Goal: Task Accomplishment & Management: Manage account settings

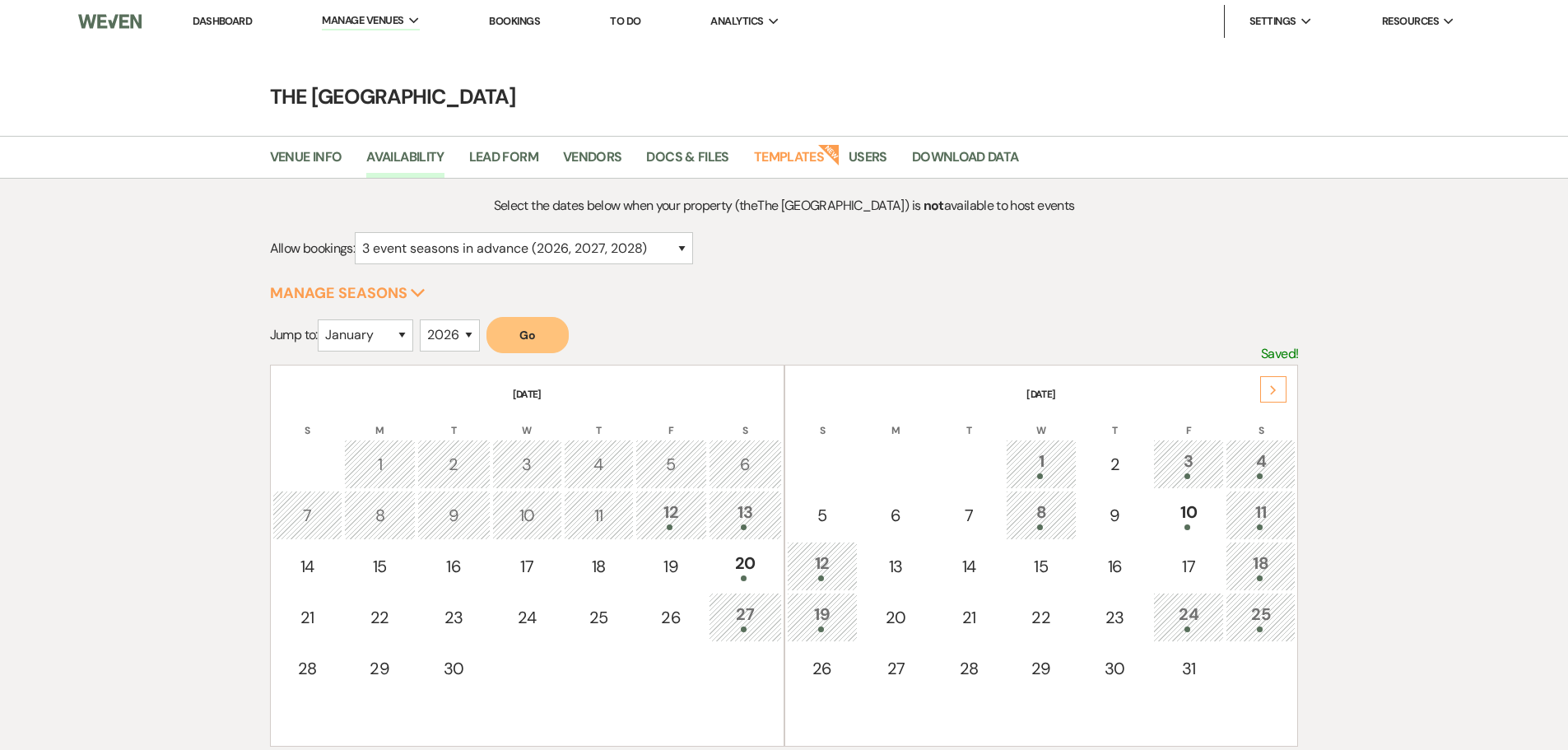
select select "5"
click at [321, 320] on select "January February March April May June July August September October November De…" at bounding box center [365, 336] width 95 height 32
click at [455, 335] on select "2025 2026 2027 2028 2029" at bounding box center [450, 336] width 60 height 32
select select "2027"
click at [424, 320] on select "2025 2026 2027 2028 2029" at bounding box center [450, 336] width 60 height 32
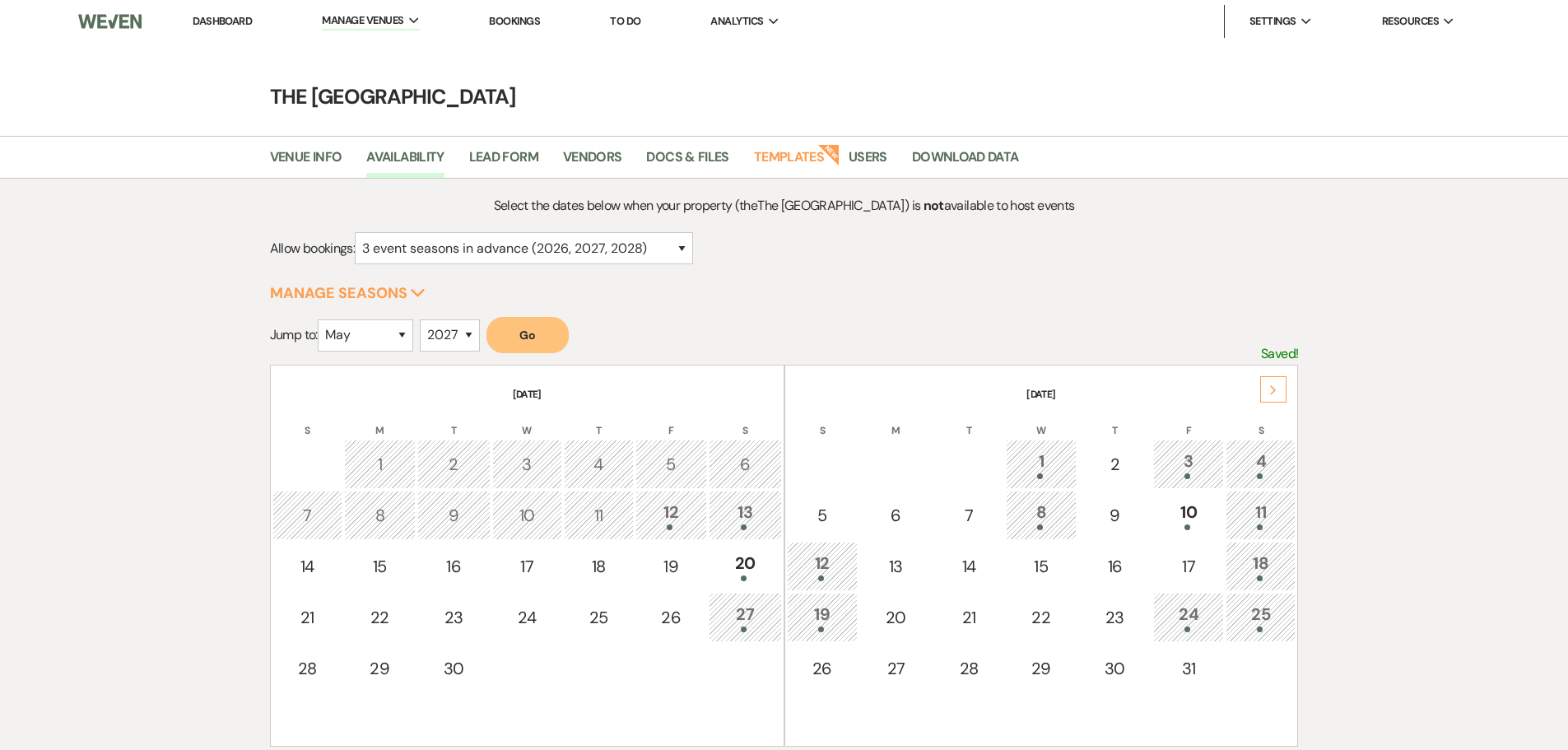
click at [537, 335] on button "Go" at bounding box center [527, 335] width 83 height 36
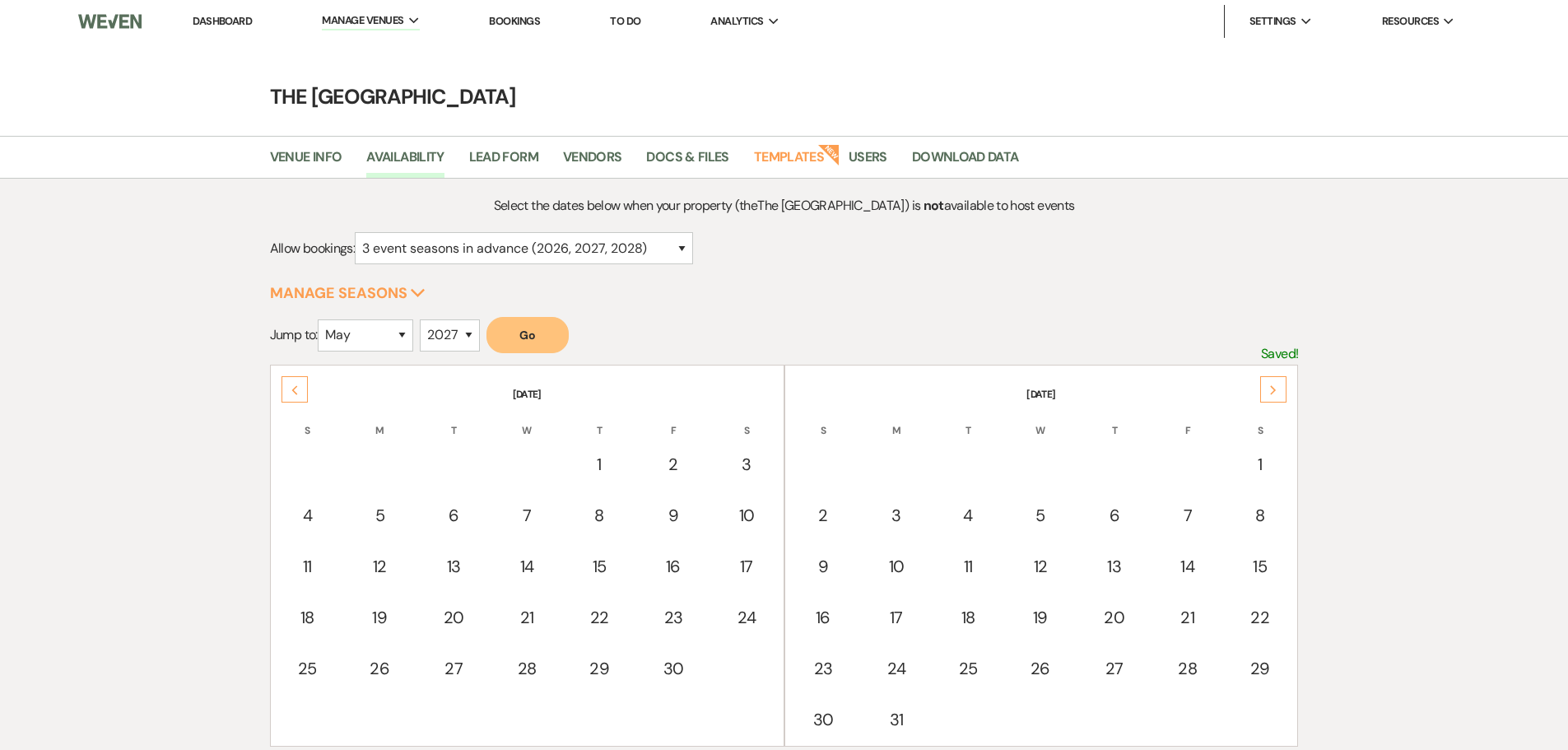
click at [295, 397] on div "Previous" at bounding box center [294, 389] width 27 height 27
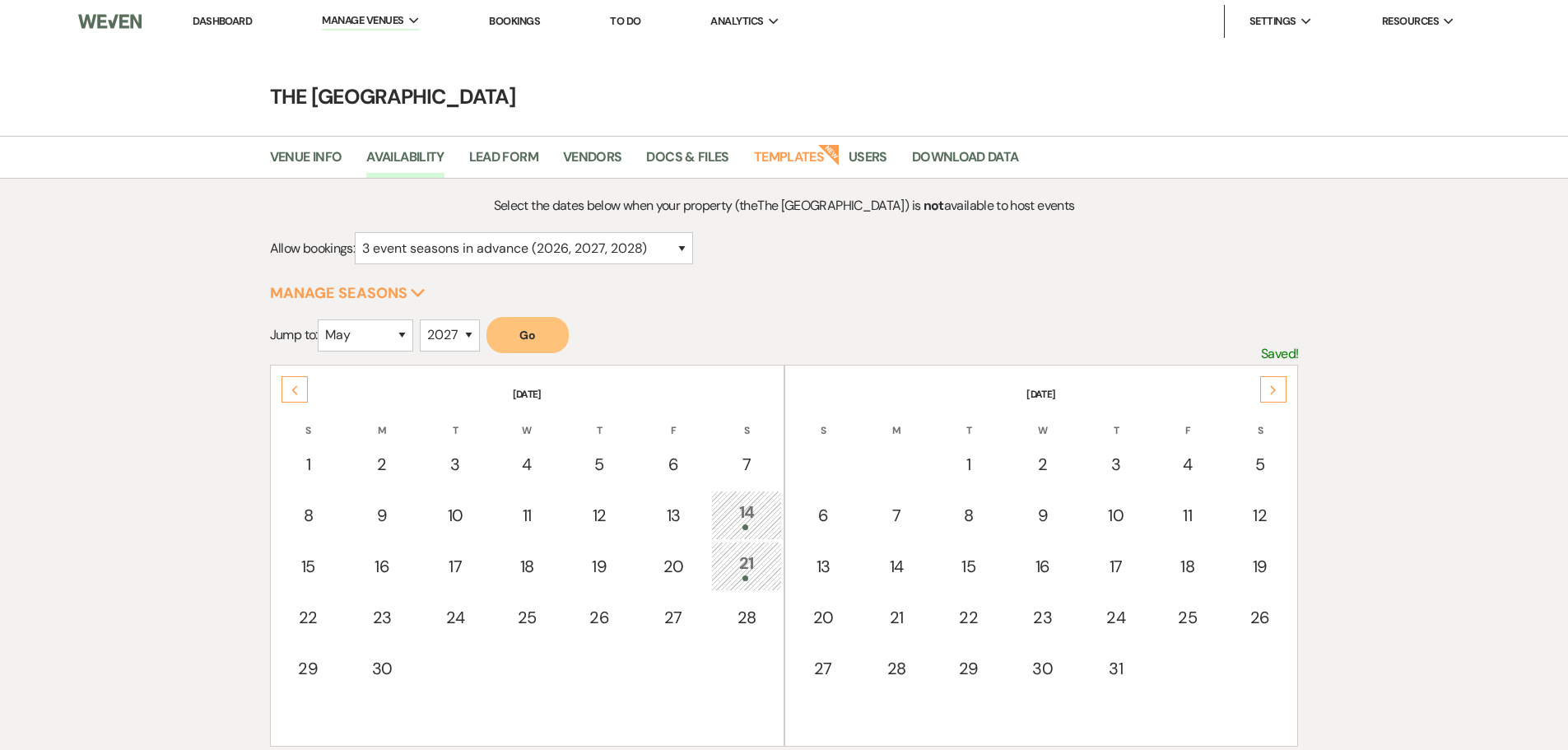
click at [295, 397] on div "Previous" at bounding box center [294, 389] width 27 height 27
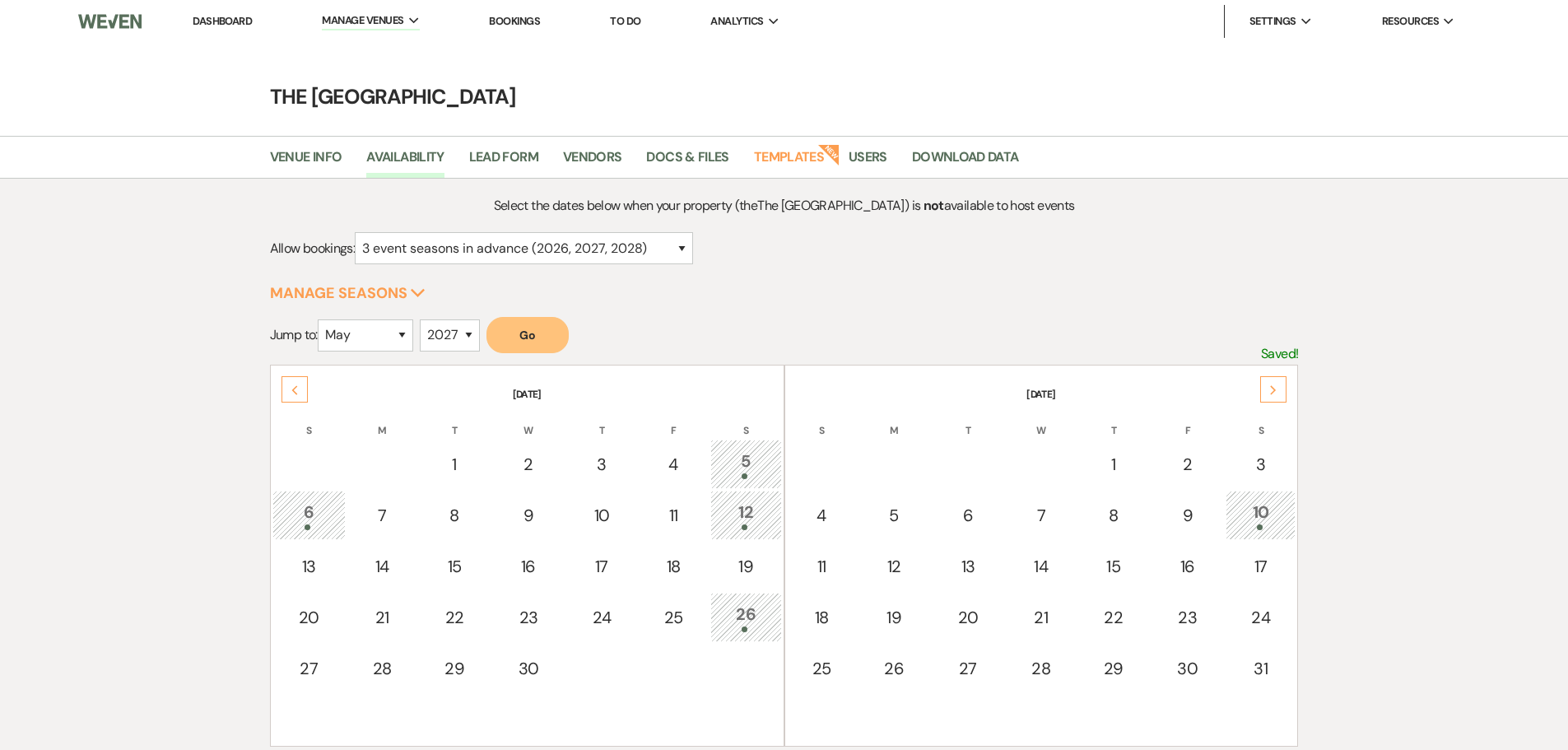
click at [295, 397] on div "Previous" at bounding box center [294, 389] width 27 height 27
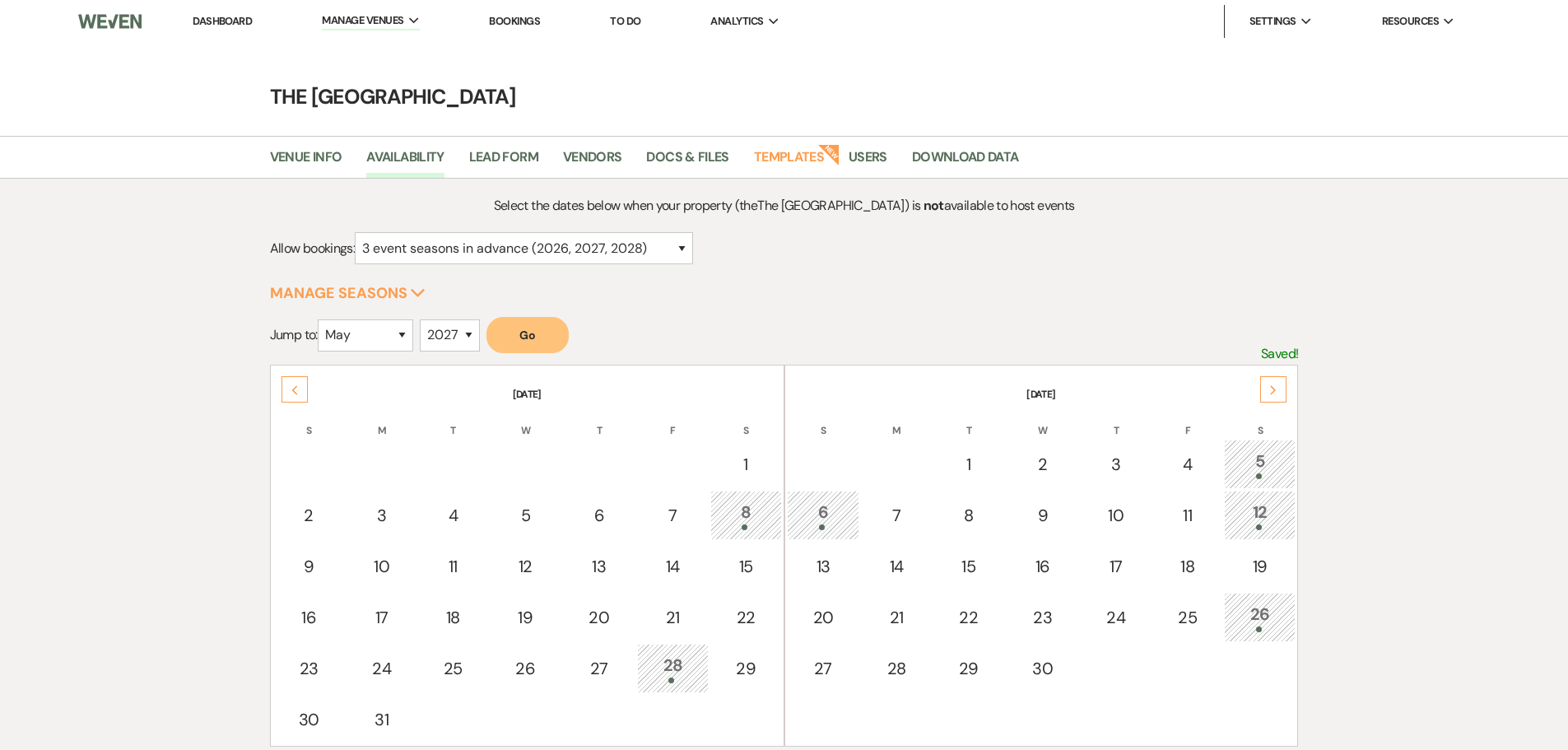
click at [295, 397] on div "Previous" at bounding box center [294, 389] width 27 height 27
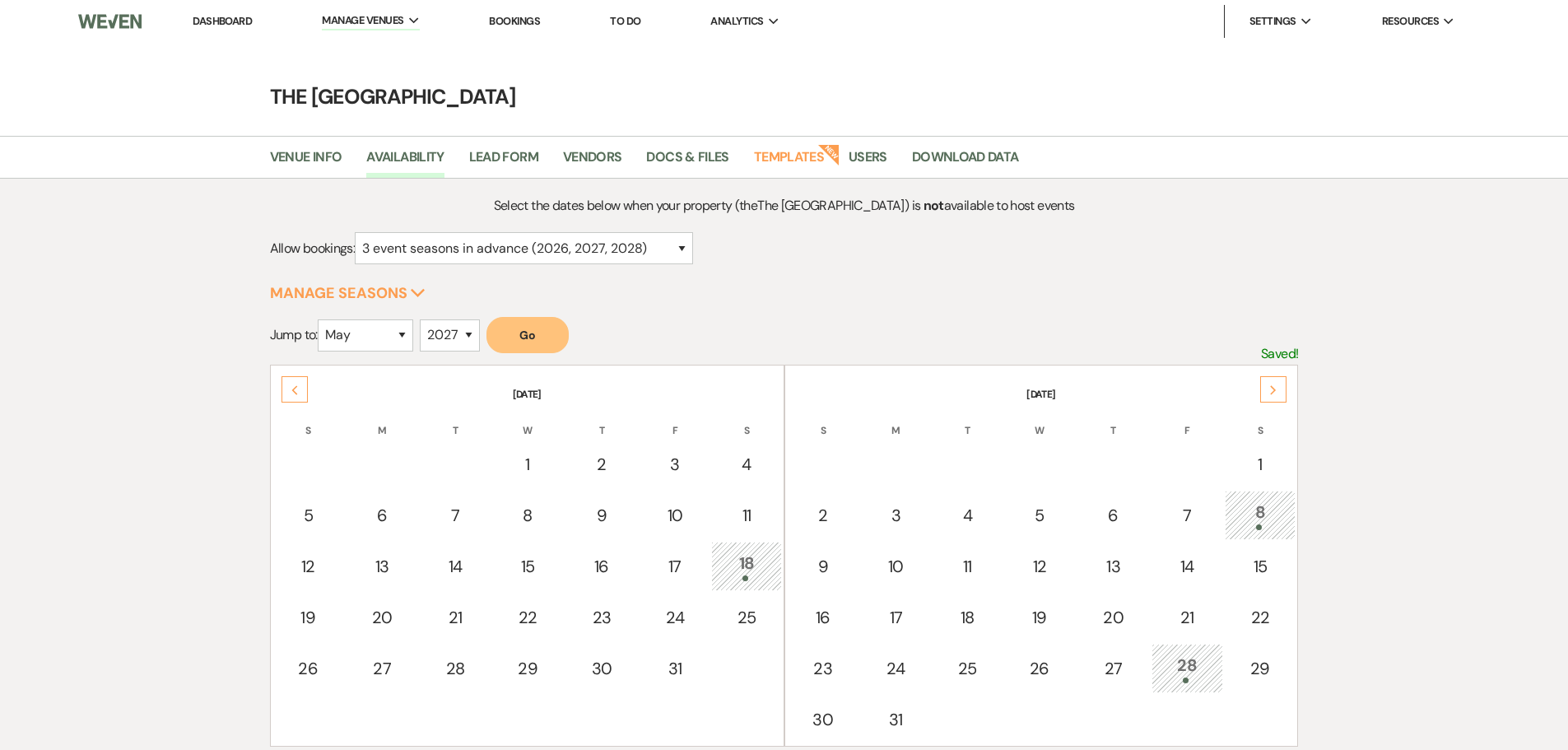
click at [295, 397] on div "Previous" at bounding box center [294, 389] width 27 height 27
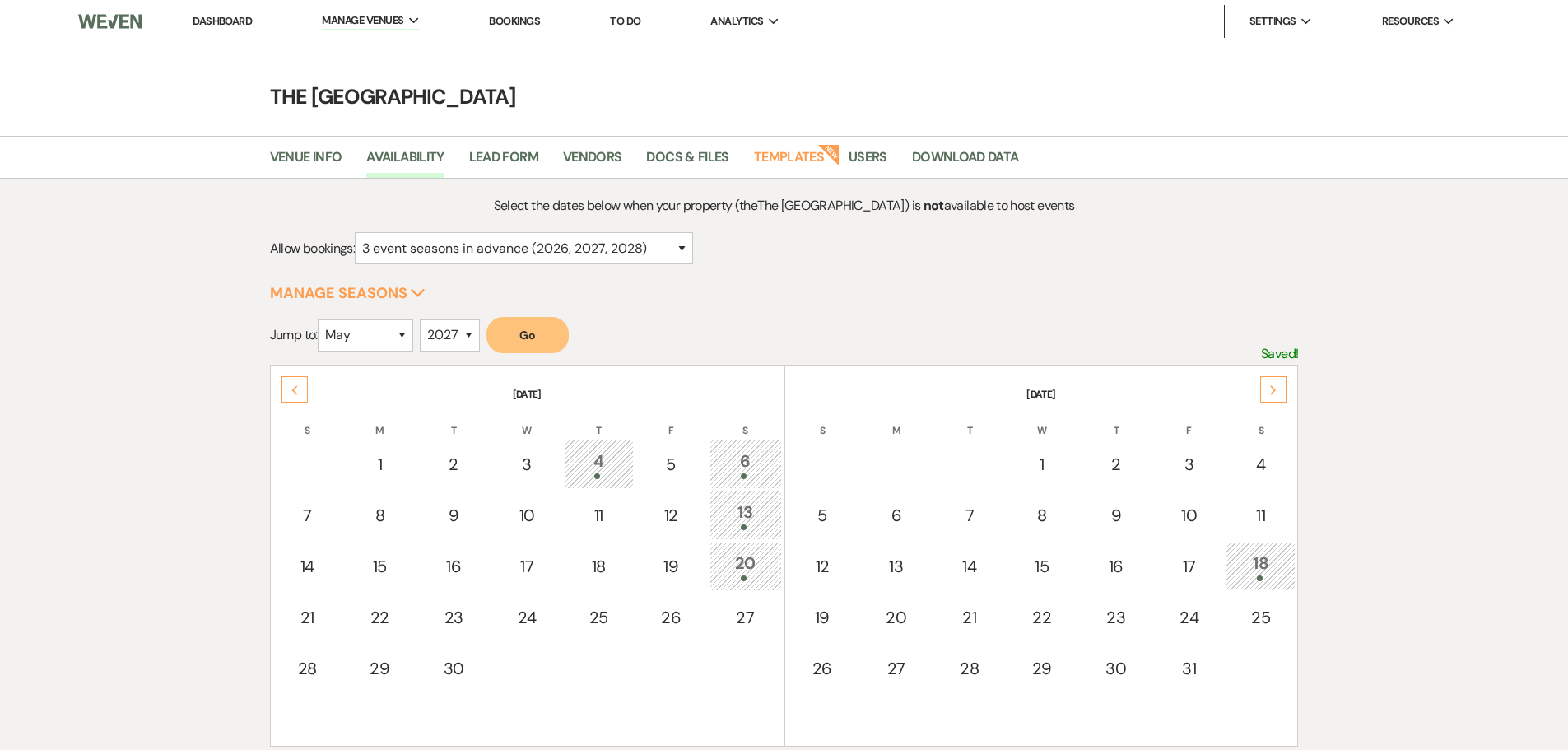
click at [295, 397] on div "Previous" at bounding box center [294, 389] width 27 height 27
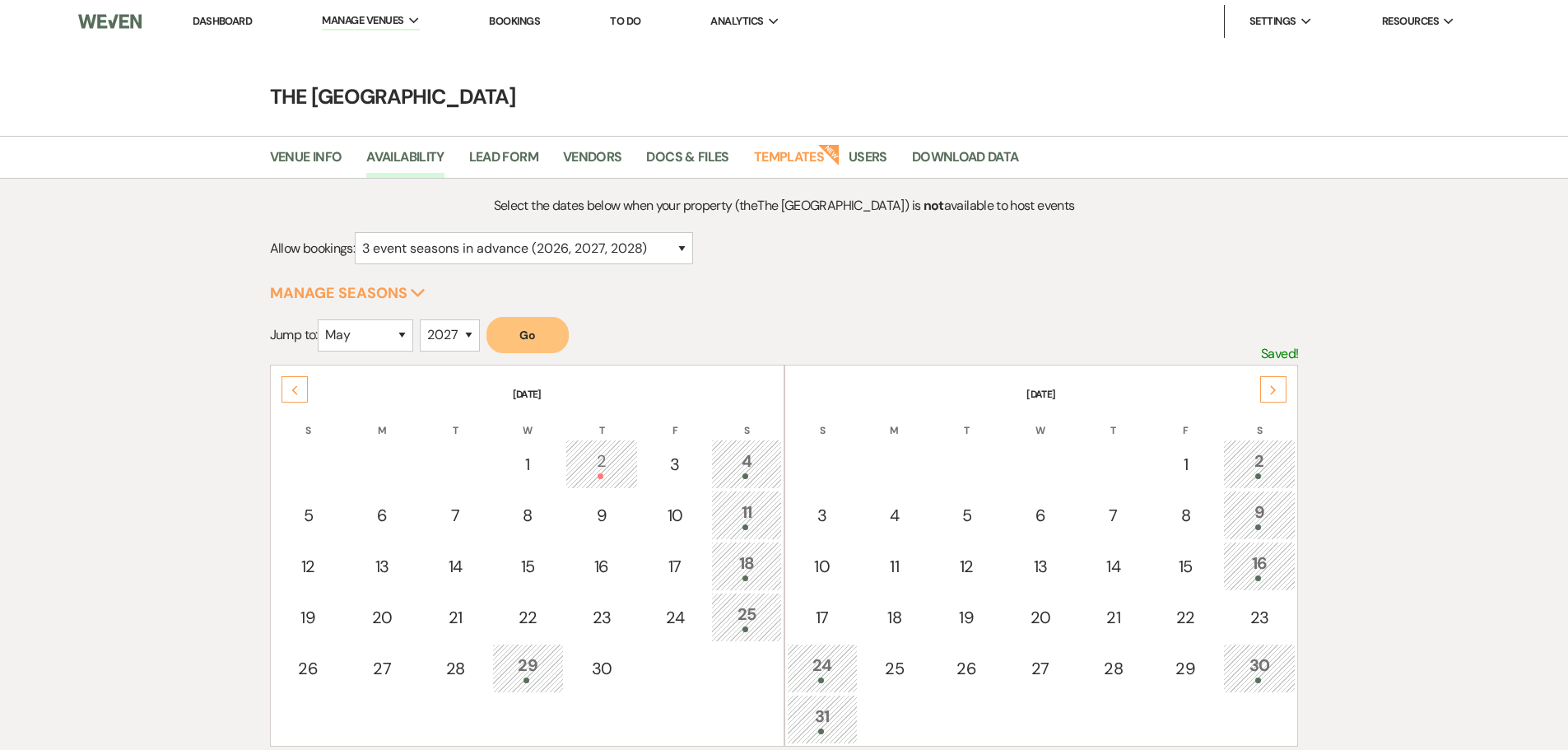
click at [295, 397] on div "Previous" at bounding box center [294, 389] width 27 height 27
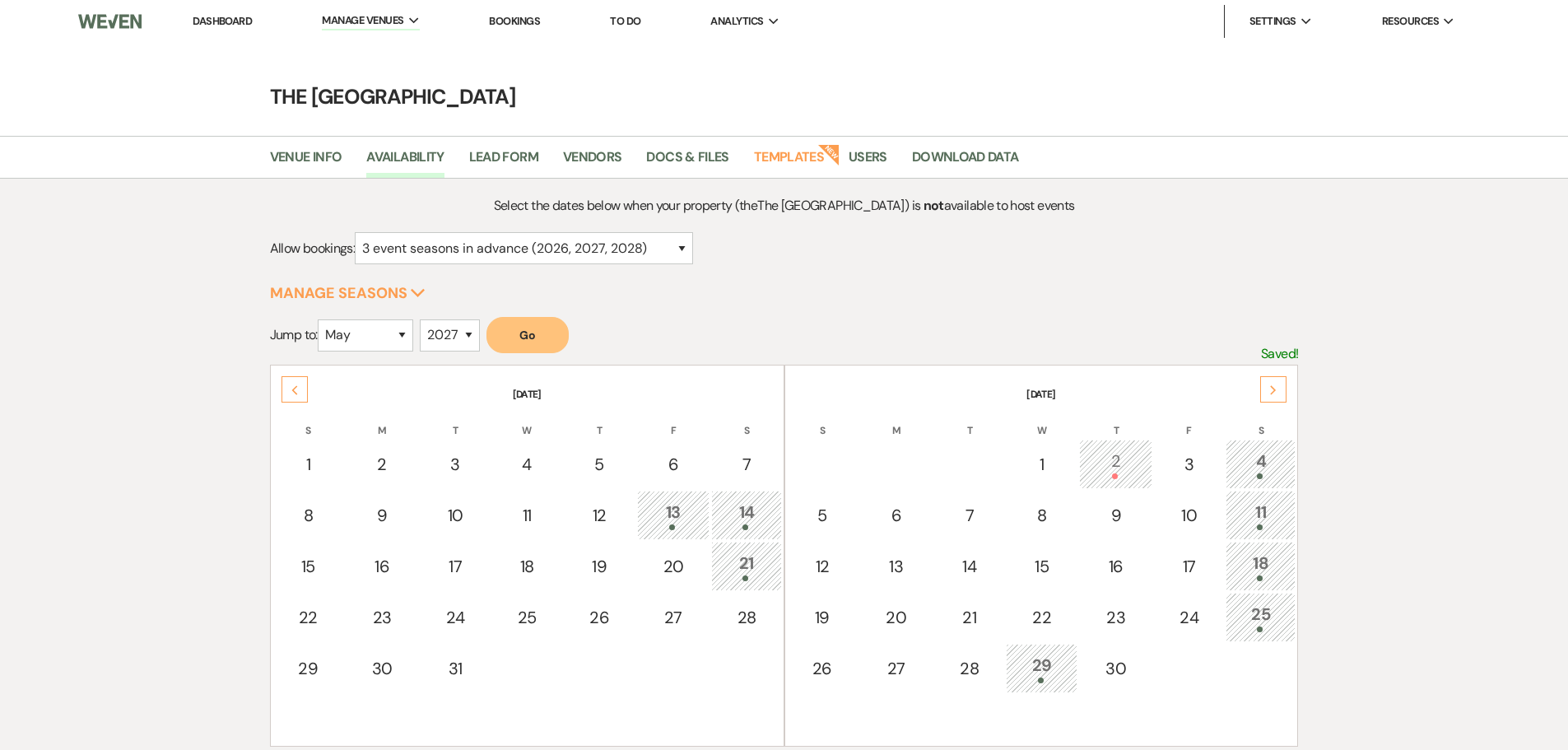
click at [295, 397] on div "Previous" at bounding box center [294, 389] width 27 height 27
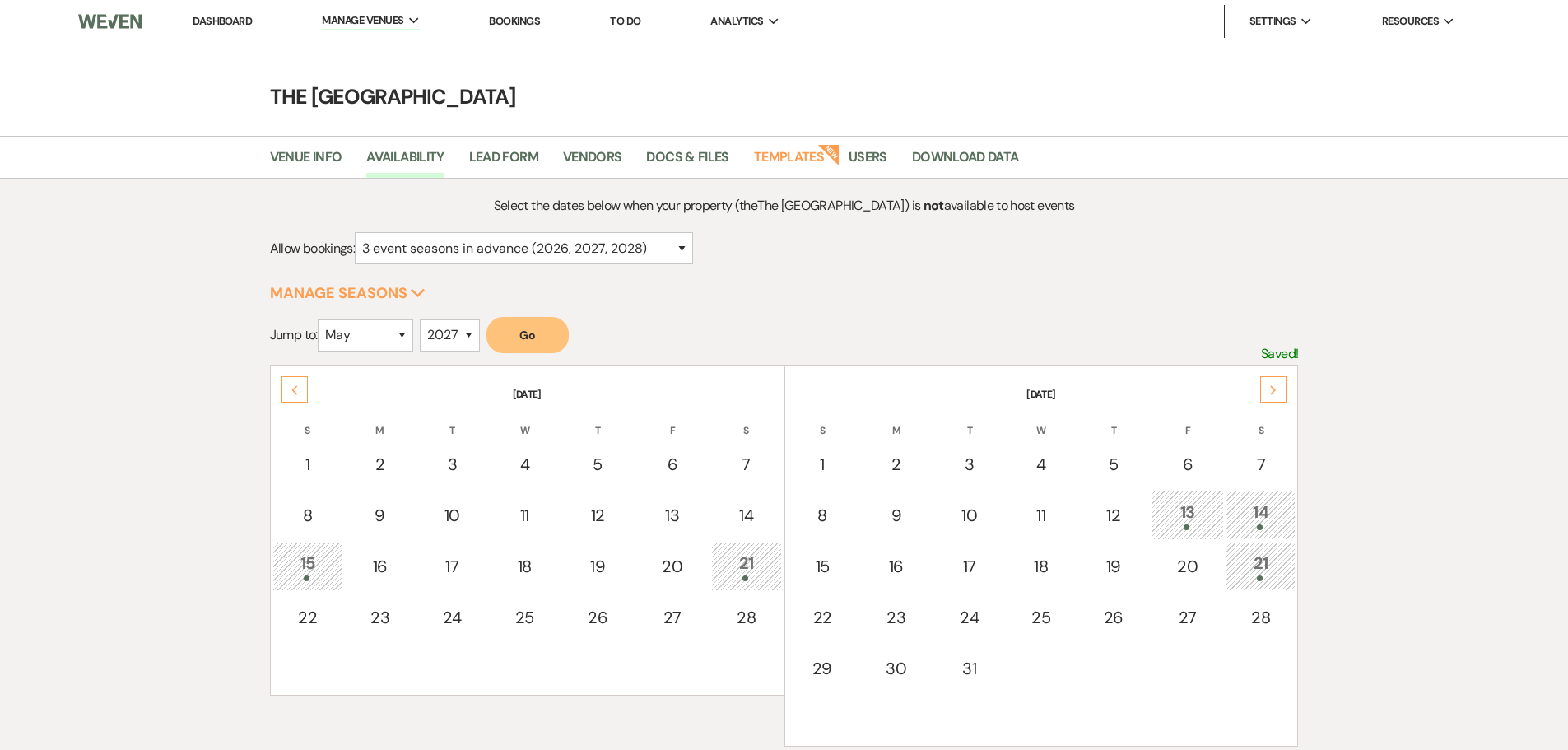
click at [295, 397] on div "Previous" at bounding box center [294, 389] width 27 height 27
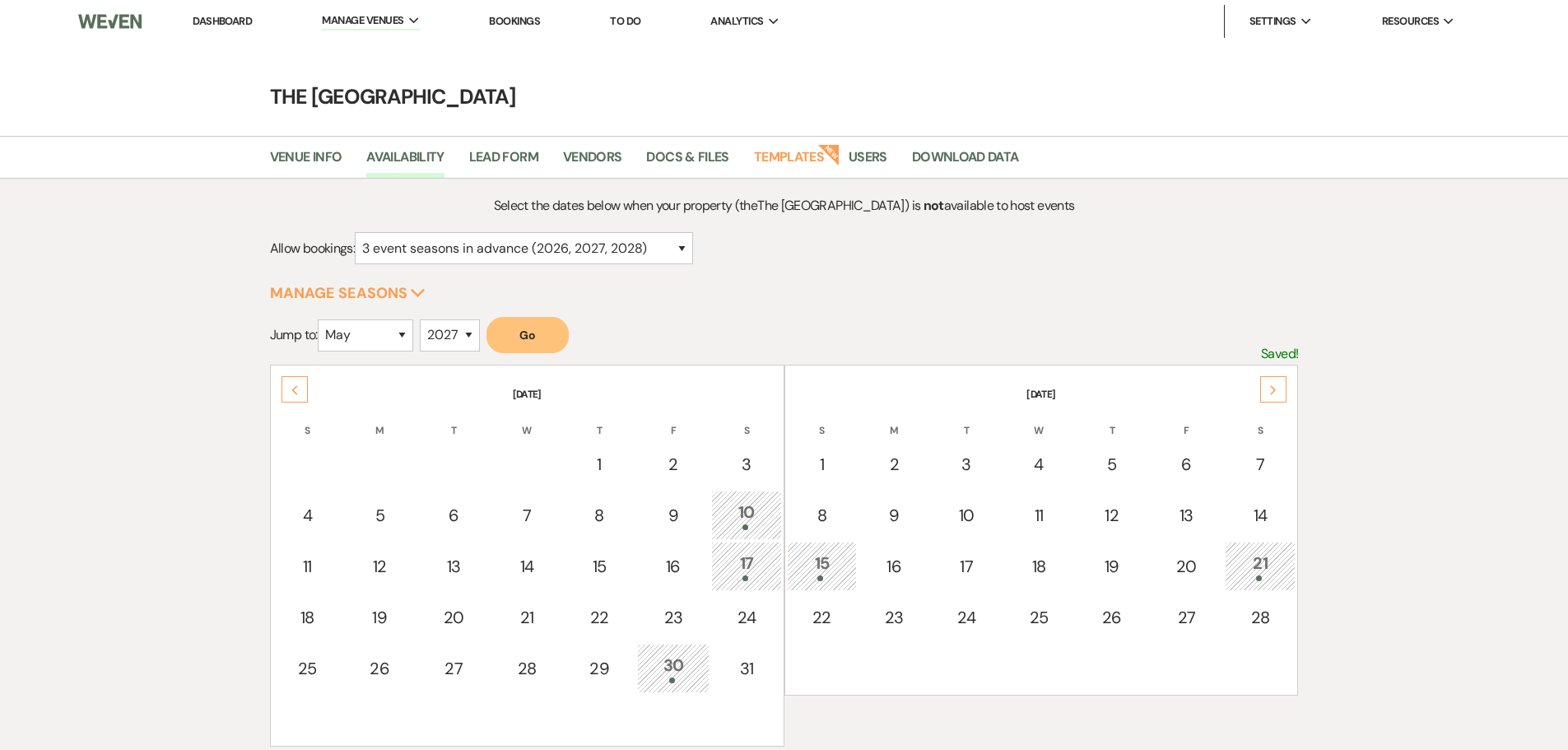
click at [295, 397] on div "Previous" at bounding box center [294, 389] width 27 height 27
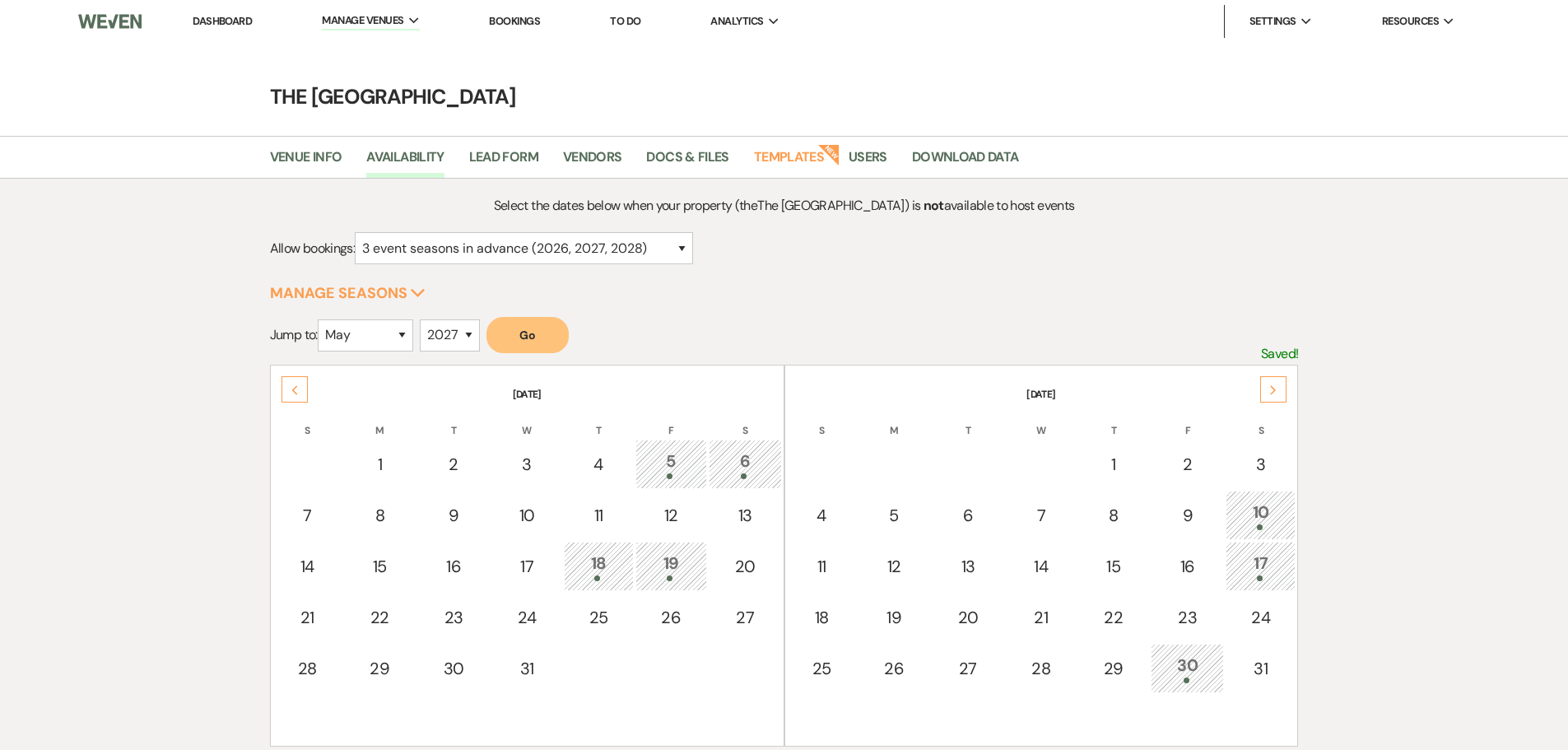
click at [295, 397] on div "Previous" at bounding box center [294, 389] width 27 height 27
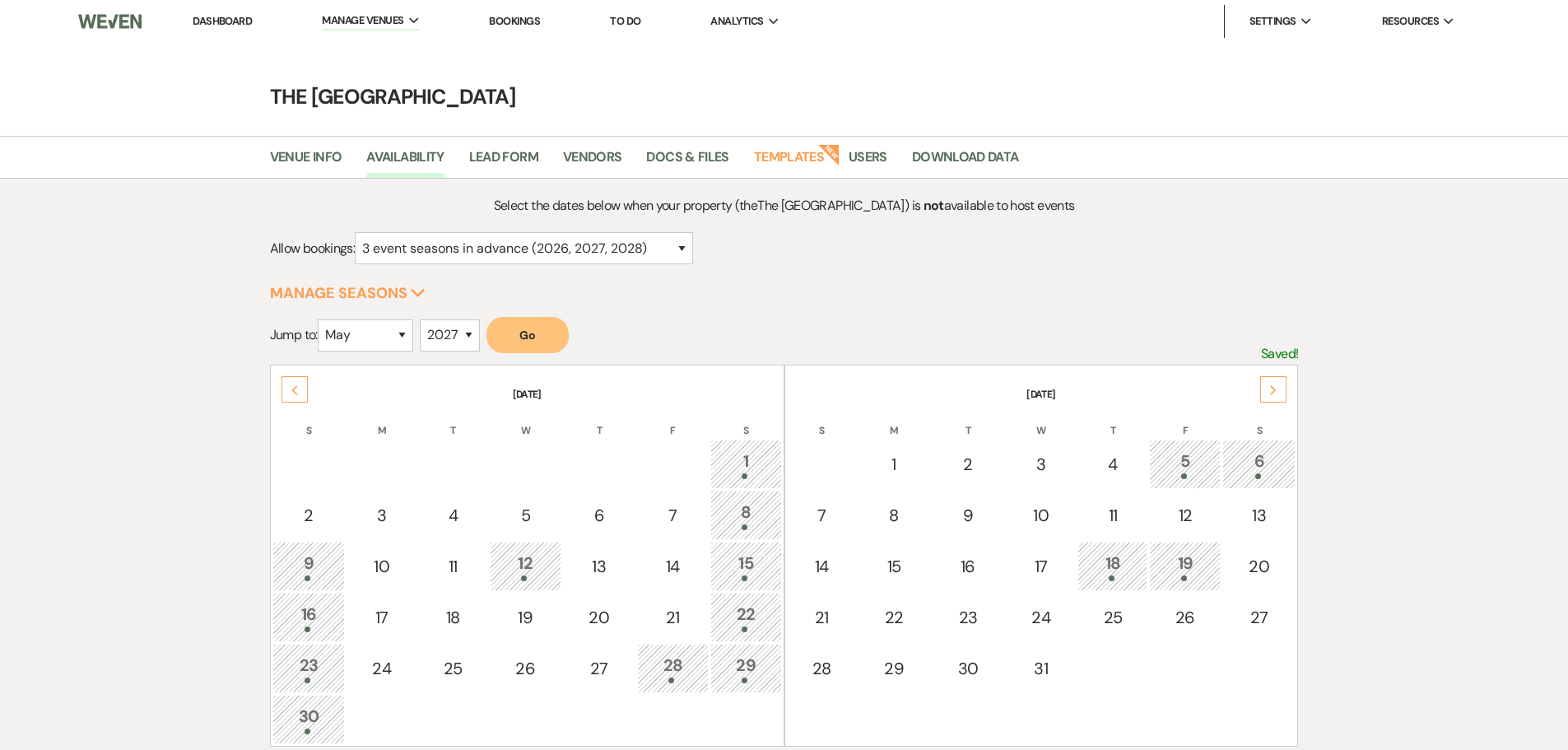
click at [295, 397] on div "Previous" at bounding box center [294, 389] width 27 height 27
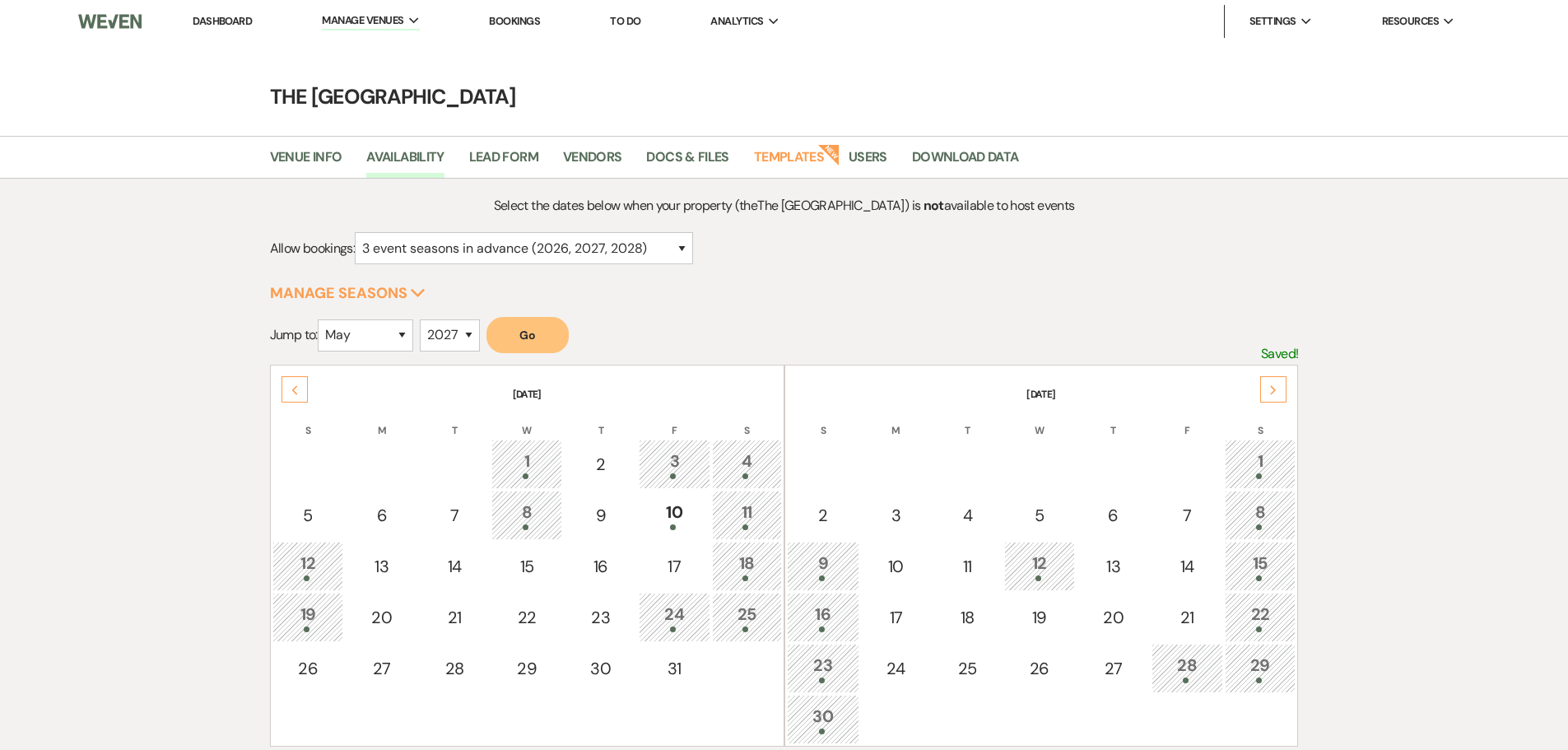
click at [284, 391] on div "Previous" at bounding box center [294, 389] width 27 height 27
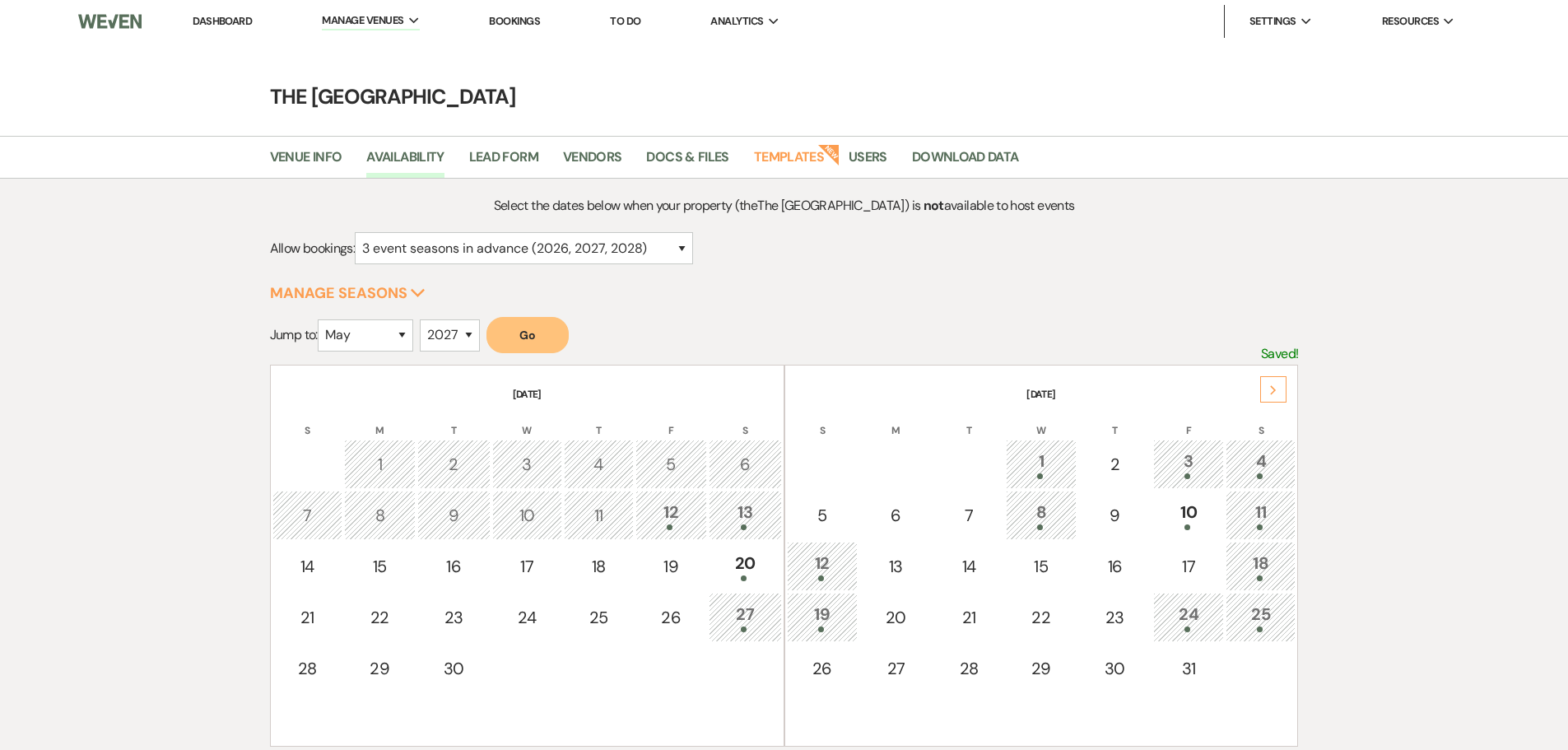
click at [686, 509] on div "12" at bounding box center [671, 515] width 53 height 31
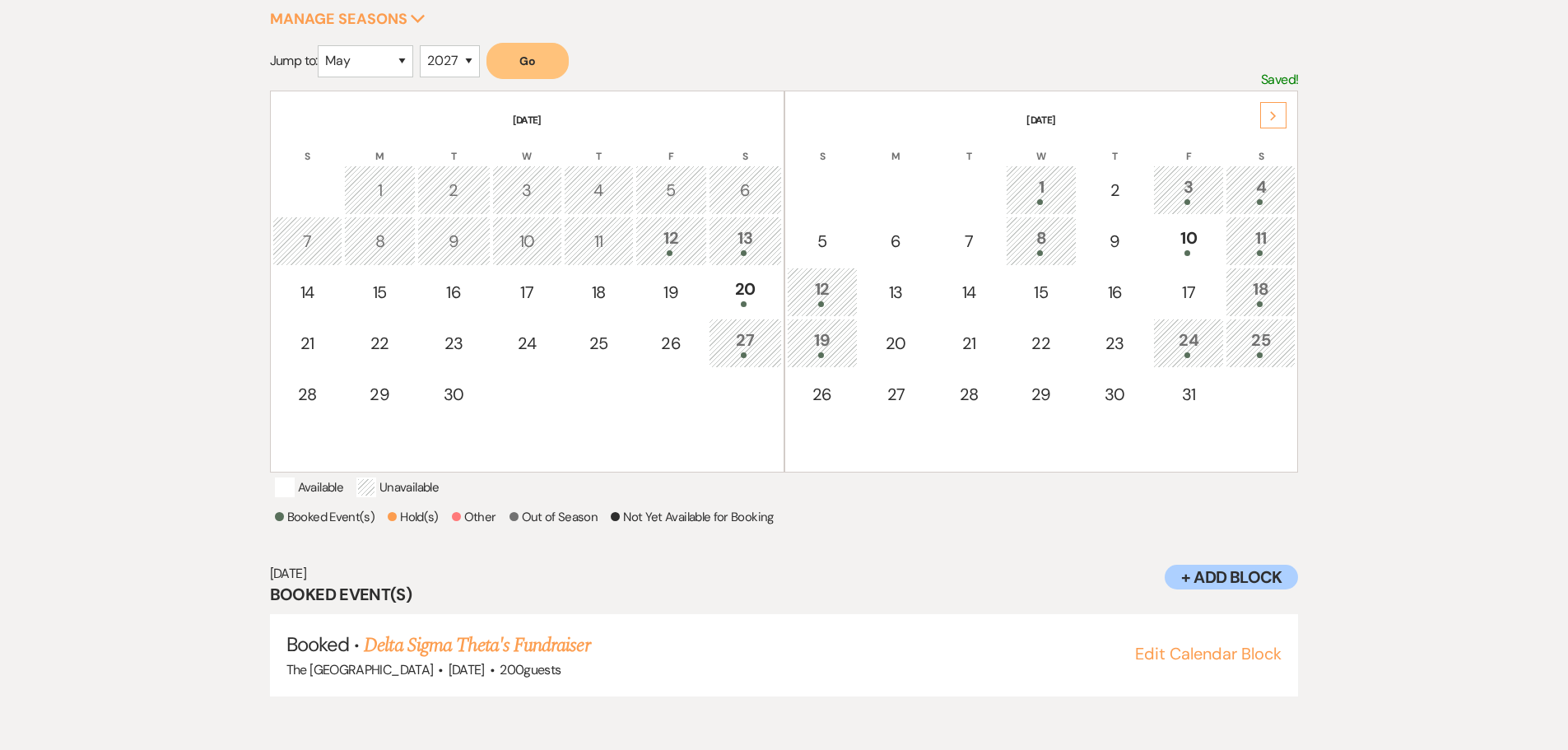
scroll to position [384, 0]
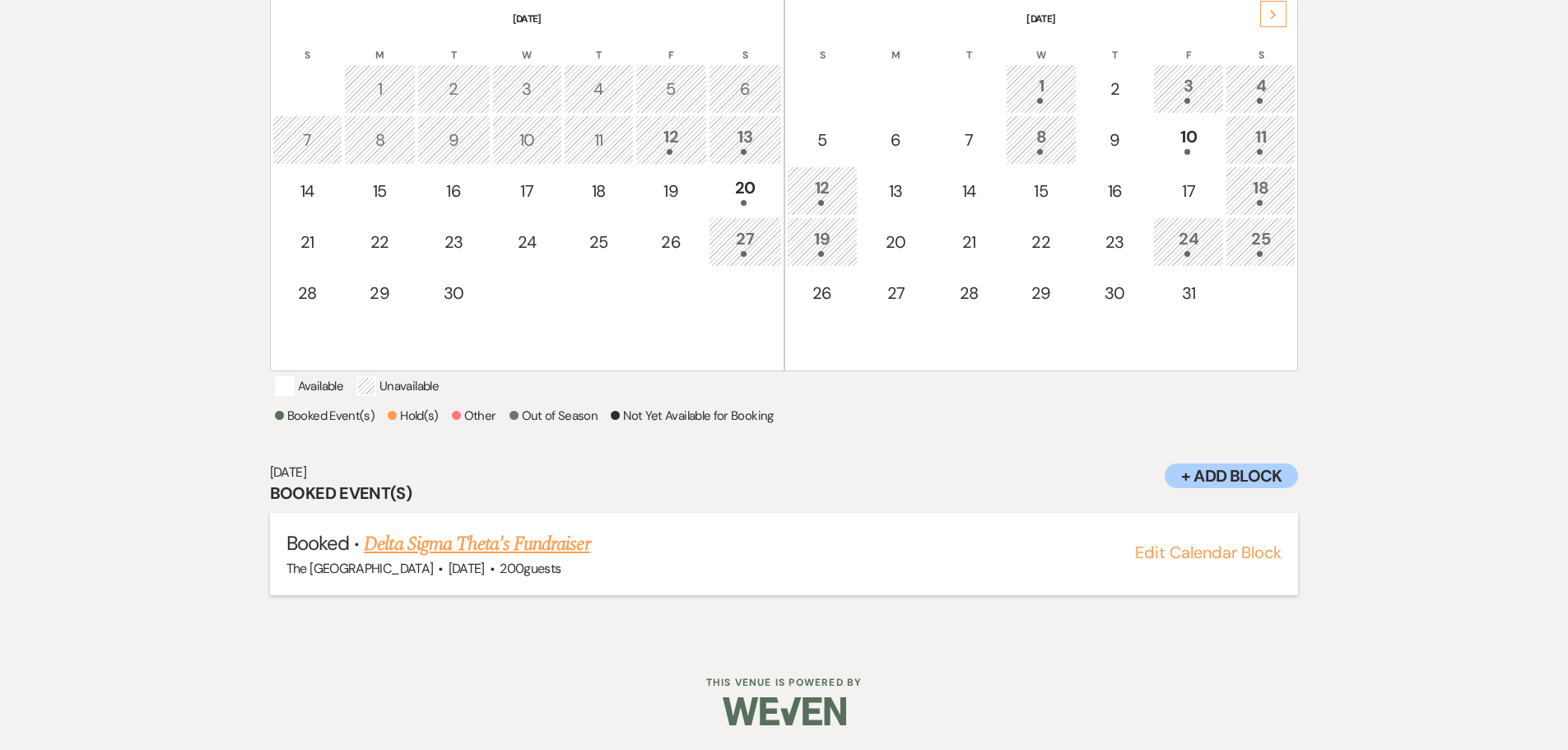
click at [541, 551] on link "Delta Sigma Theta's Fundraiser" at bounding box center [476, 544] width 225 height 30
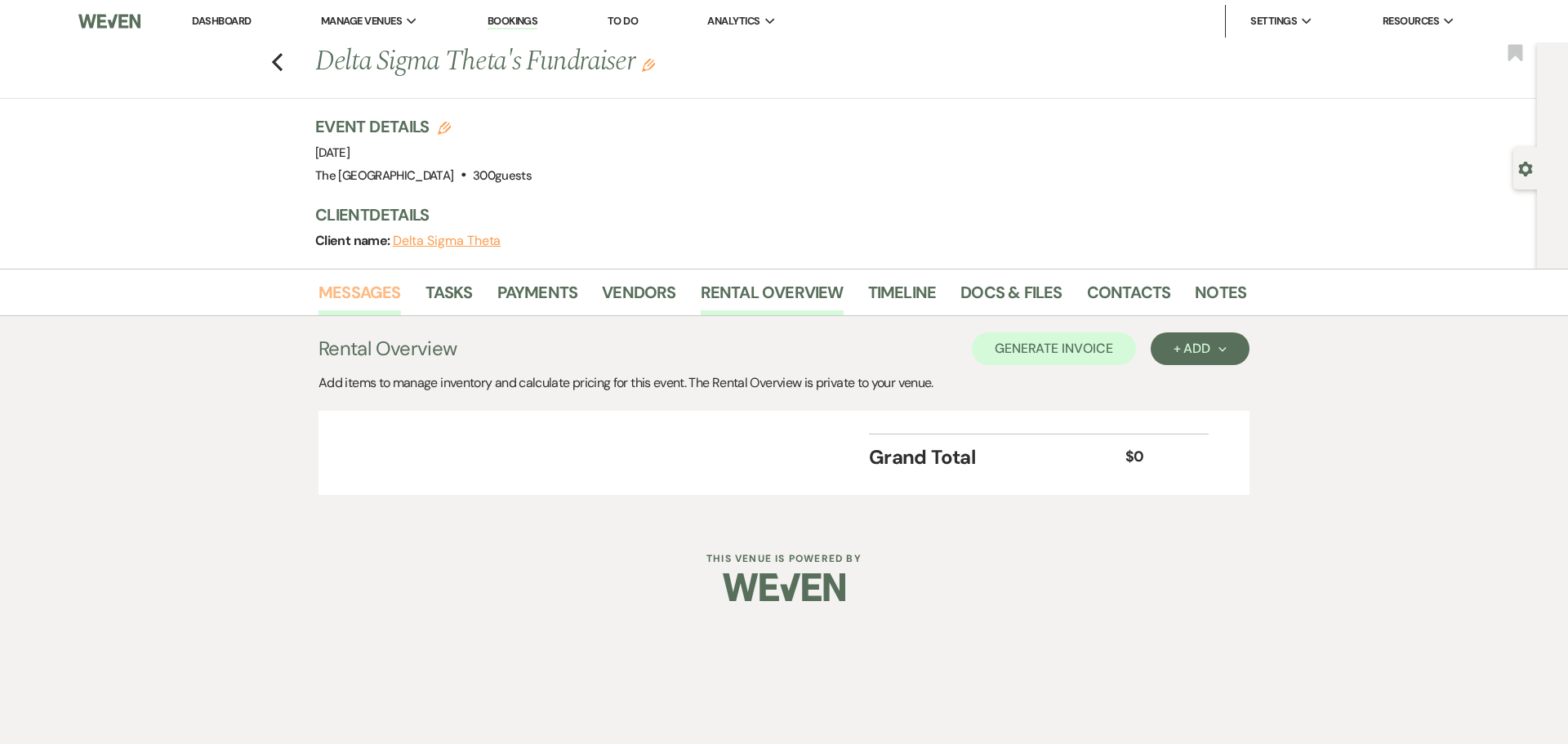
click at [367, 287] on link "Messages" at bounding box center [359, 297] width 82 height 36
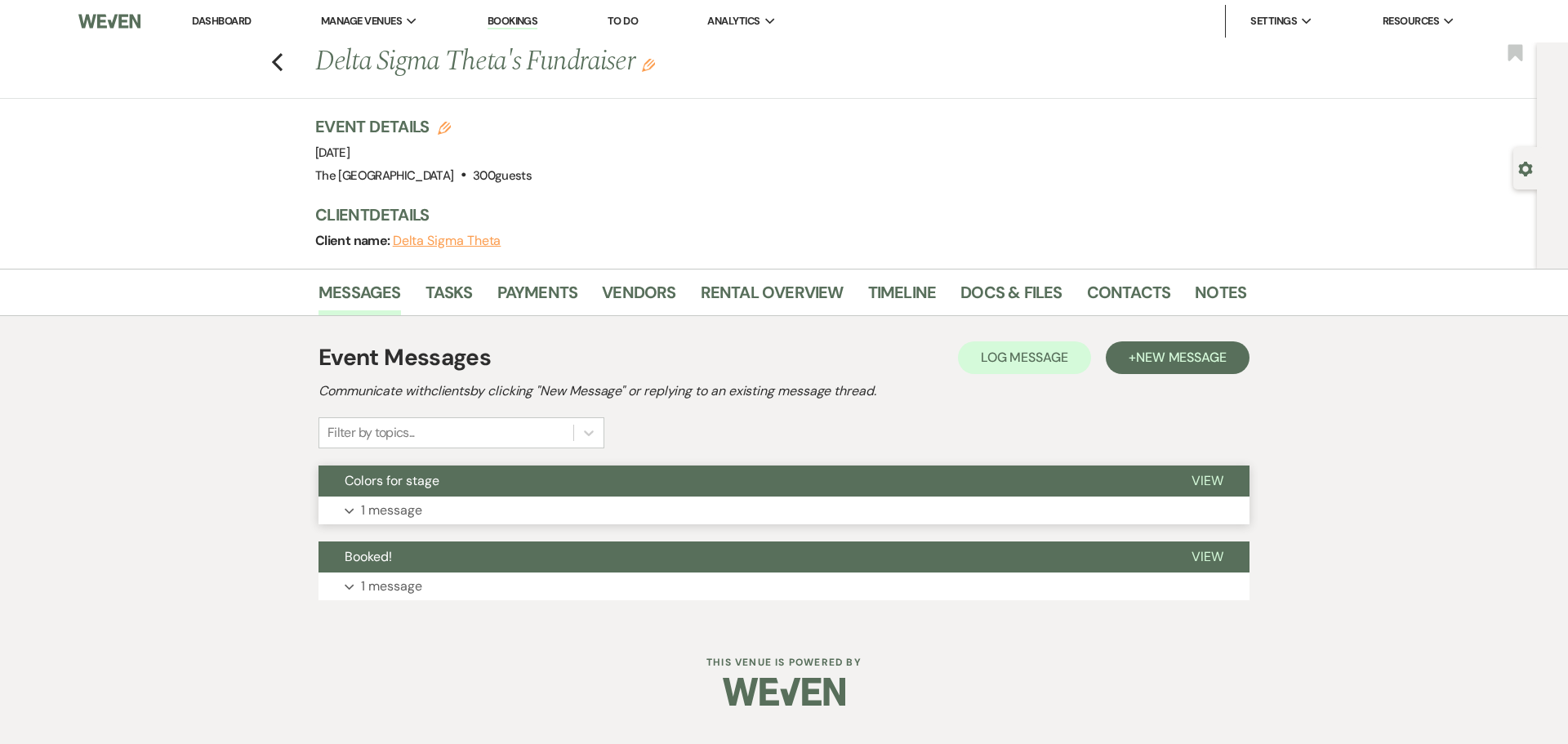
click at [1219, 482] on span "View" at bounding box center [1207, 481] width 32 height 18
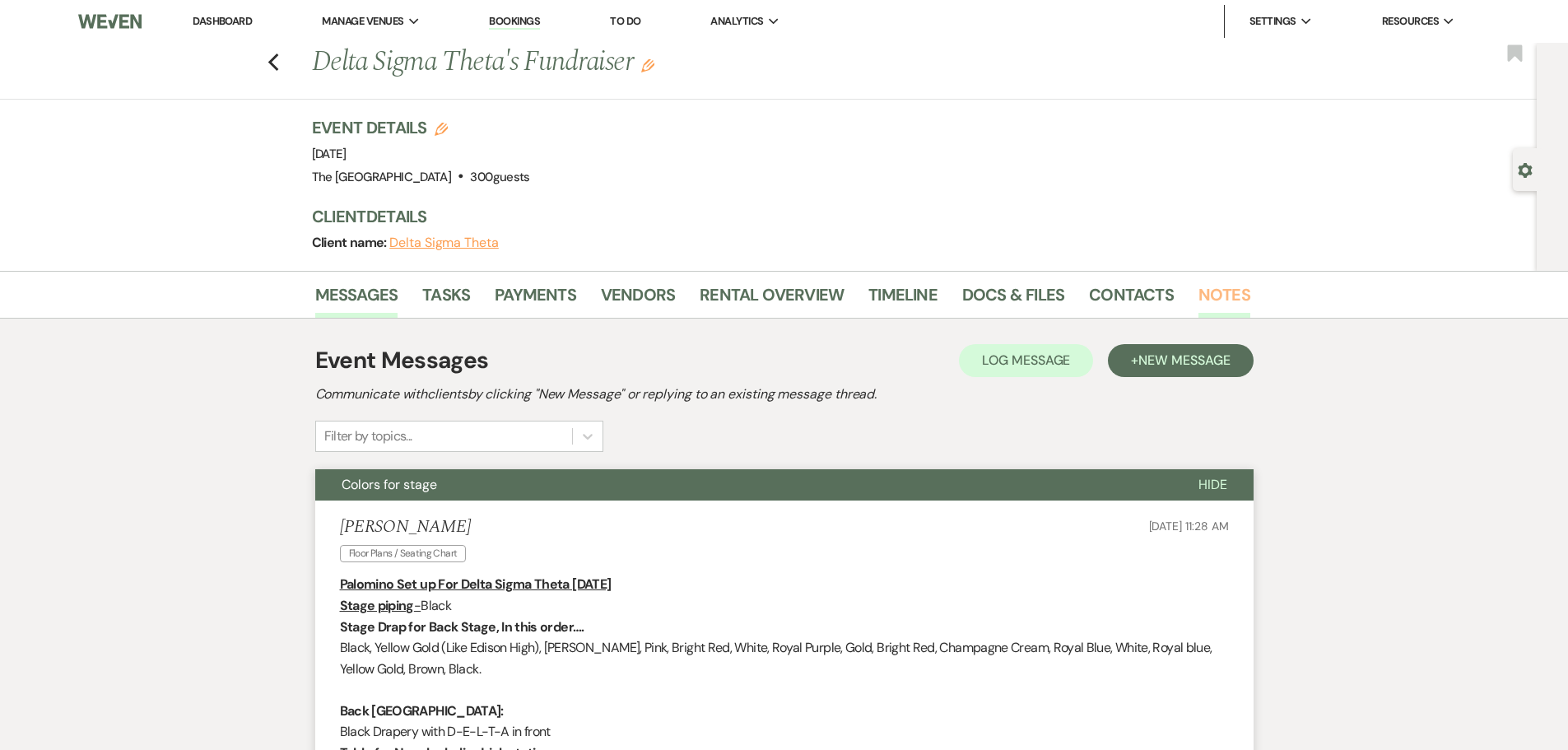
click at [1216, 291] on link "Notes" at bounding box center [1224, 299] width 52 height 36
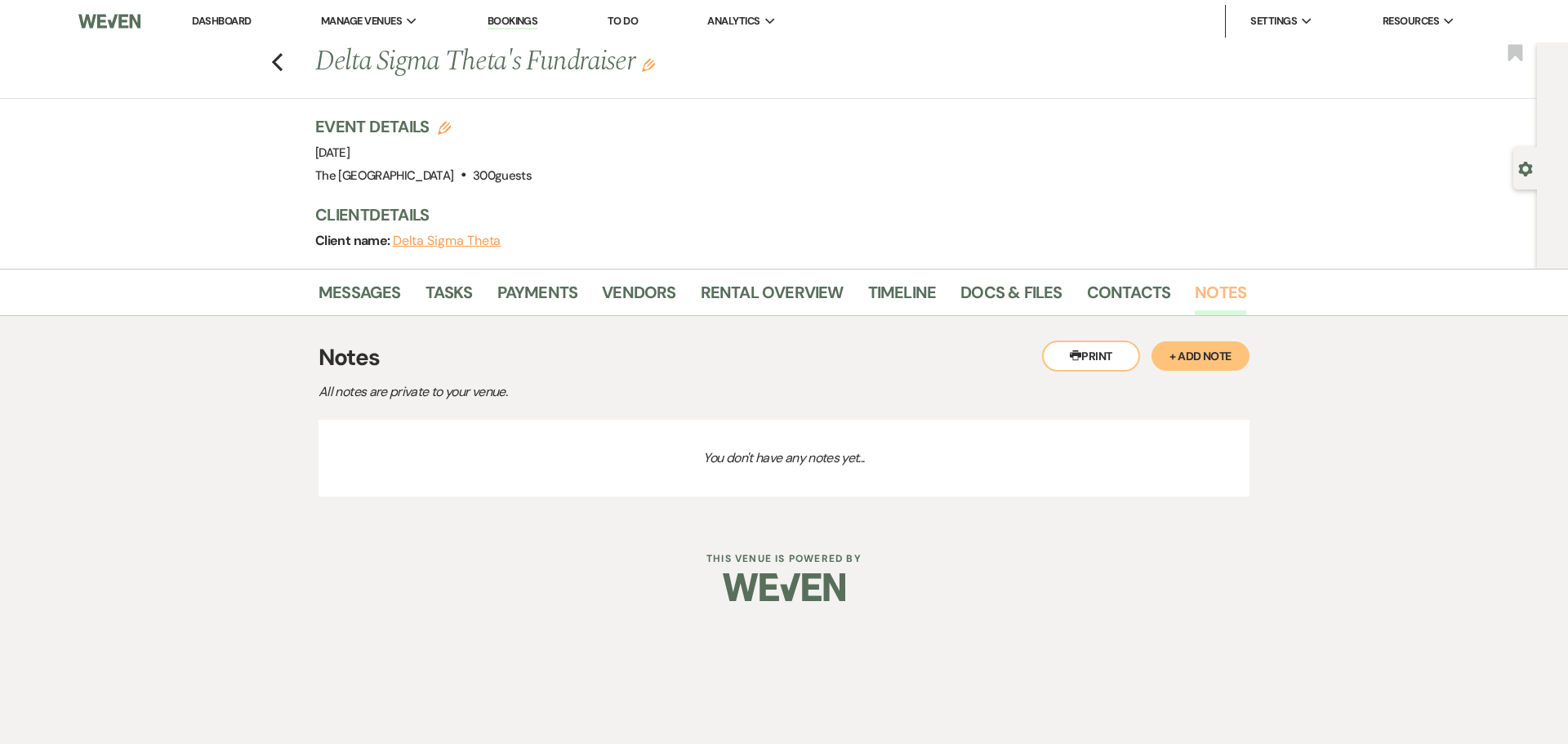
click at [1195, 279] on link "Notes" at bounding box center [1220, 297] width 52 height 36
click at [282, 62] on icon "Previous" at bounding box center [277, 62] width 13 height 20
